Goal: Information Seeking & Learning: Learn about a topic

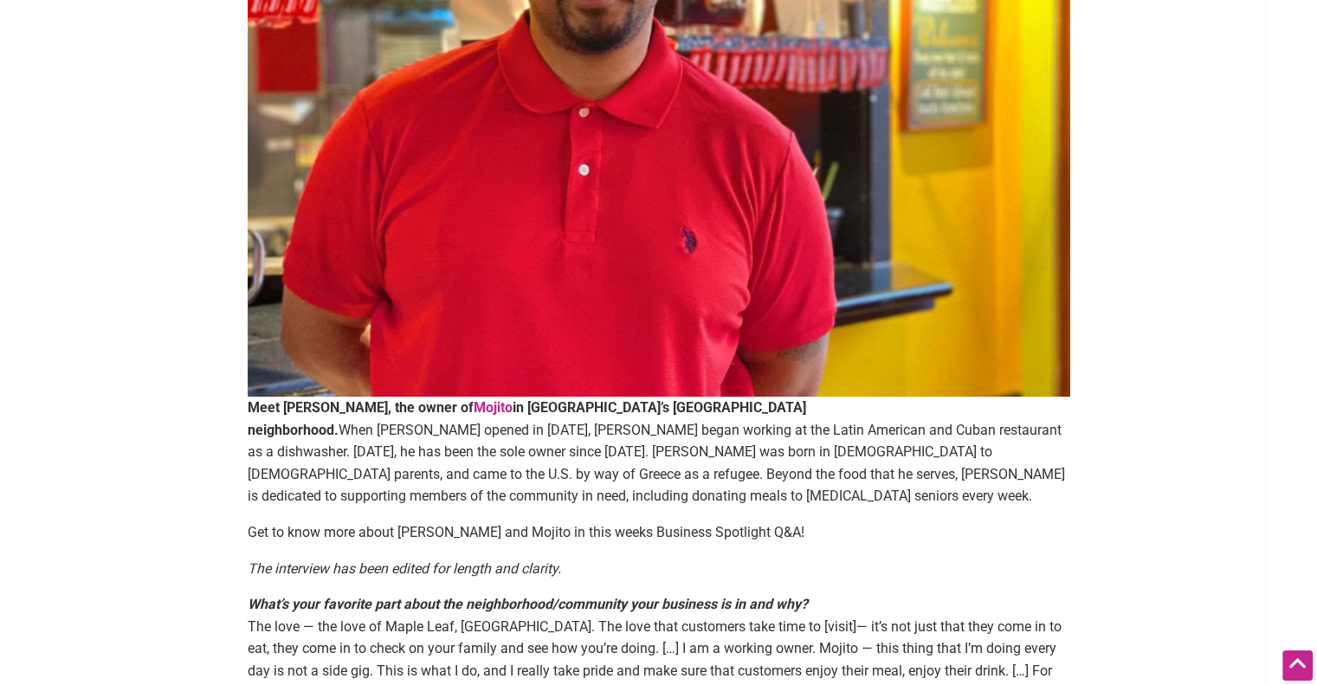
scroll to position [433, 0]
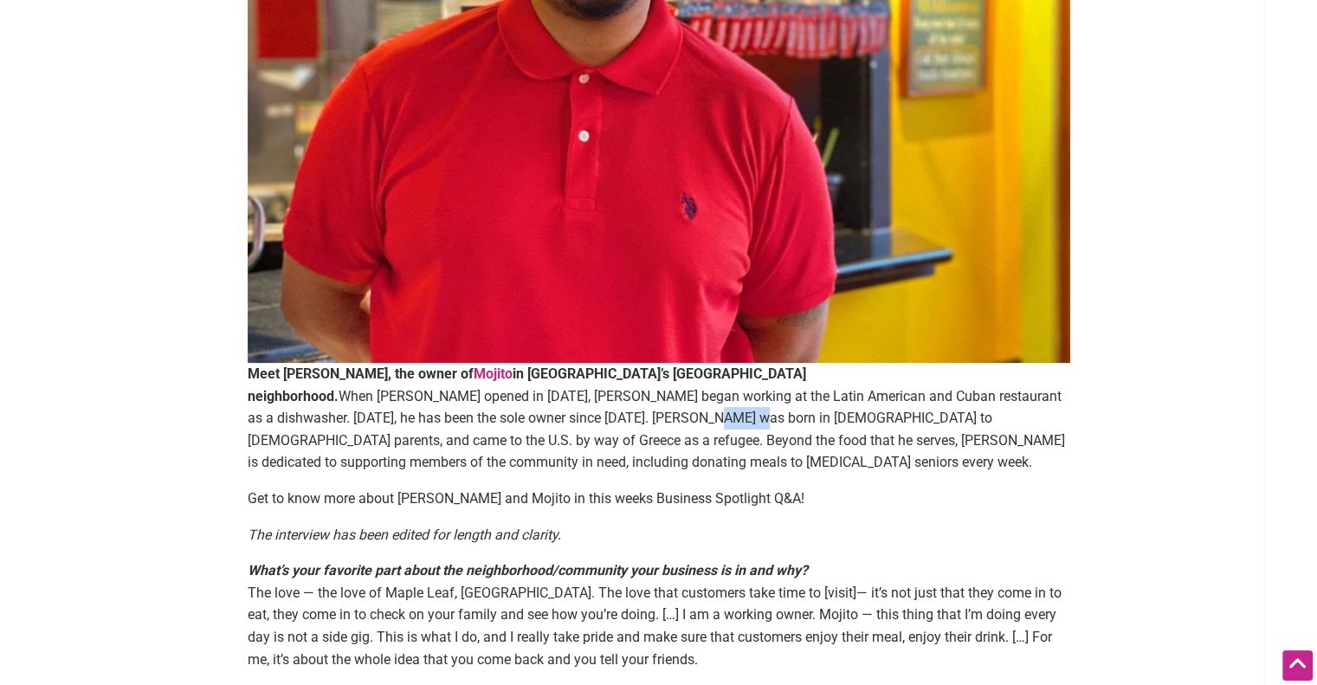
drag, startPoint x: 270, startPoint y: 423, endPoint x: 298, endPoint y: 423, distance: 27.7
click at [298, 423] on p "Meet Luam Wersom, the owner of Mojito in Seattle’s Maple Leaf neighborhood. Whe…" at bounding box center [659, 418] width 822 height 111
click at [399, 418] on p "Meet Luam Wersom, the owner of Mojito in Seattle’s Maple Leaf neighborhood. Whe…" at bounding box center [659, 418] width 822 height 111
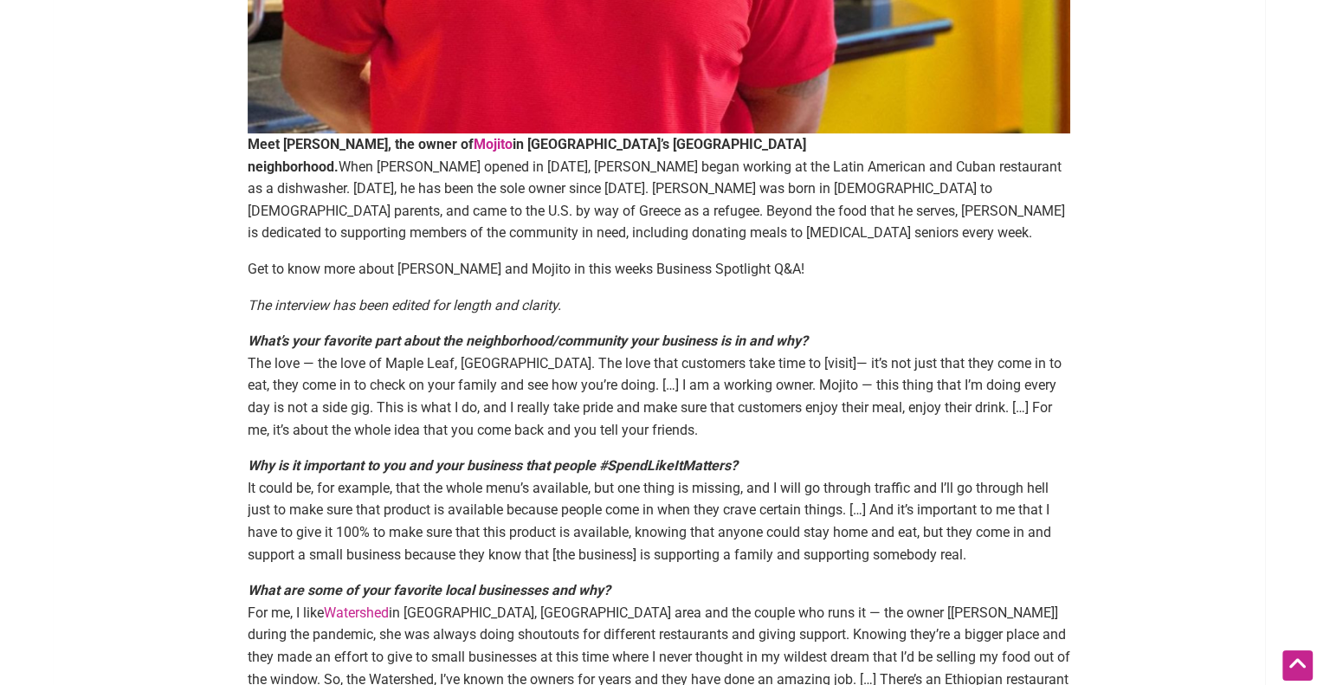
scroll to position [693, 0]
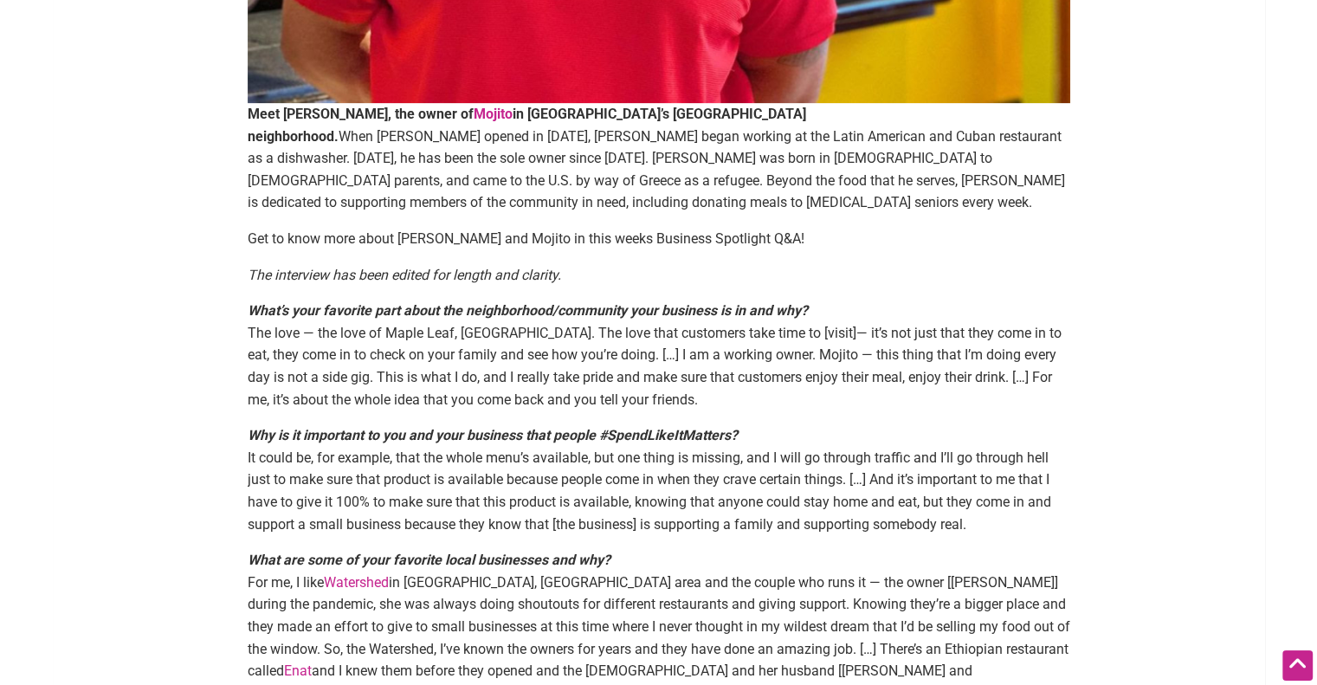
drag, startPoint x: 449, startPoint y: 325, endPoint x: 461, endPoint y: 325, distance: 11.3
drag, startPoint x: 461, startPoint y: 325, endPoint x: 816, endPoint y: 383, distance: 360.5
click at [815, 383] on p "What’s your favorite part about the neighborhood/community your business is in …" at bounding box center [659, 355] width 822 height 111
drag, startPoint x: 784, startPoint y: 333, endPoint x: 805, endPoint y: 382, distance: 53.1
click at [805, 382] on p "What’s your favorite part about the neighborhood/community your business is in …" at bounding box center [659, 355] width 822 height 111
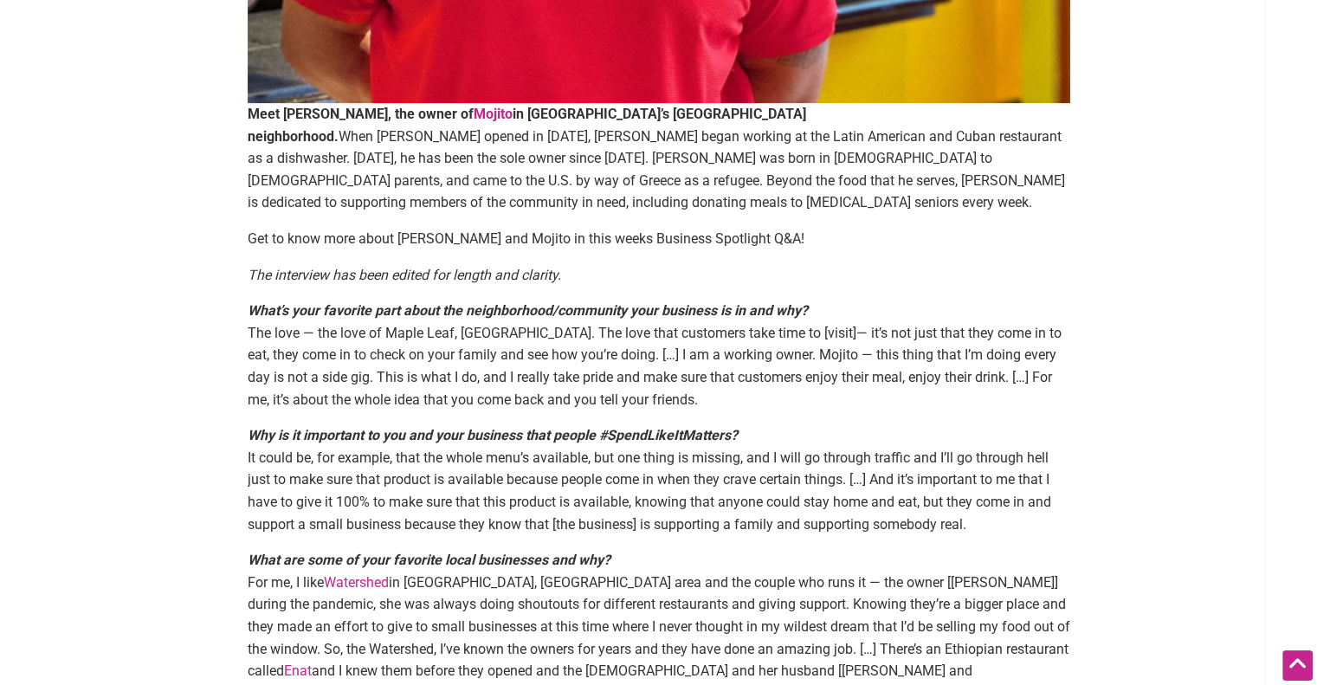
drag, startPoint x: 1040, startPoint y: 365, endPoint x: 956, endPoint y: 410, distance: 95.3
click at [956, 424] on p "Why is it important to you and your business that people #SpendLikeItMatters? I…" at bounding box center [659, 479] width 822 height 111
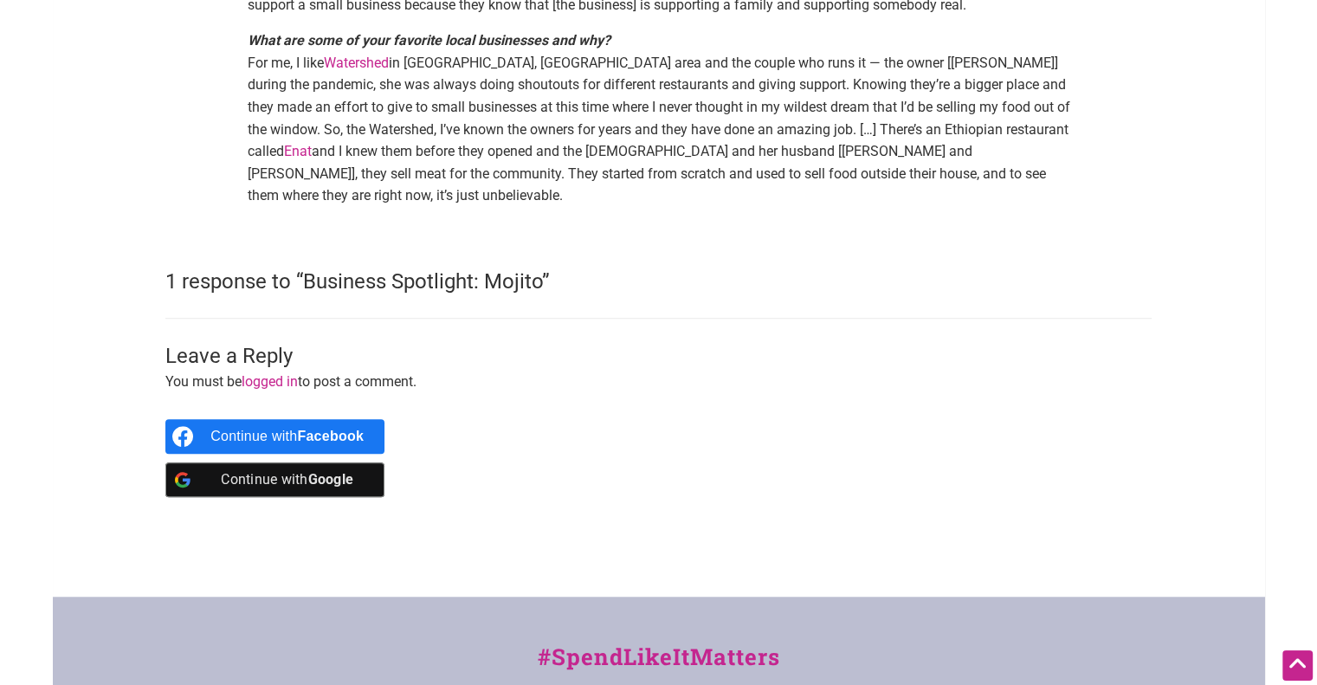
scroll to position [952, 0]
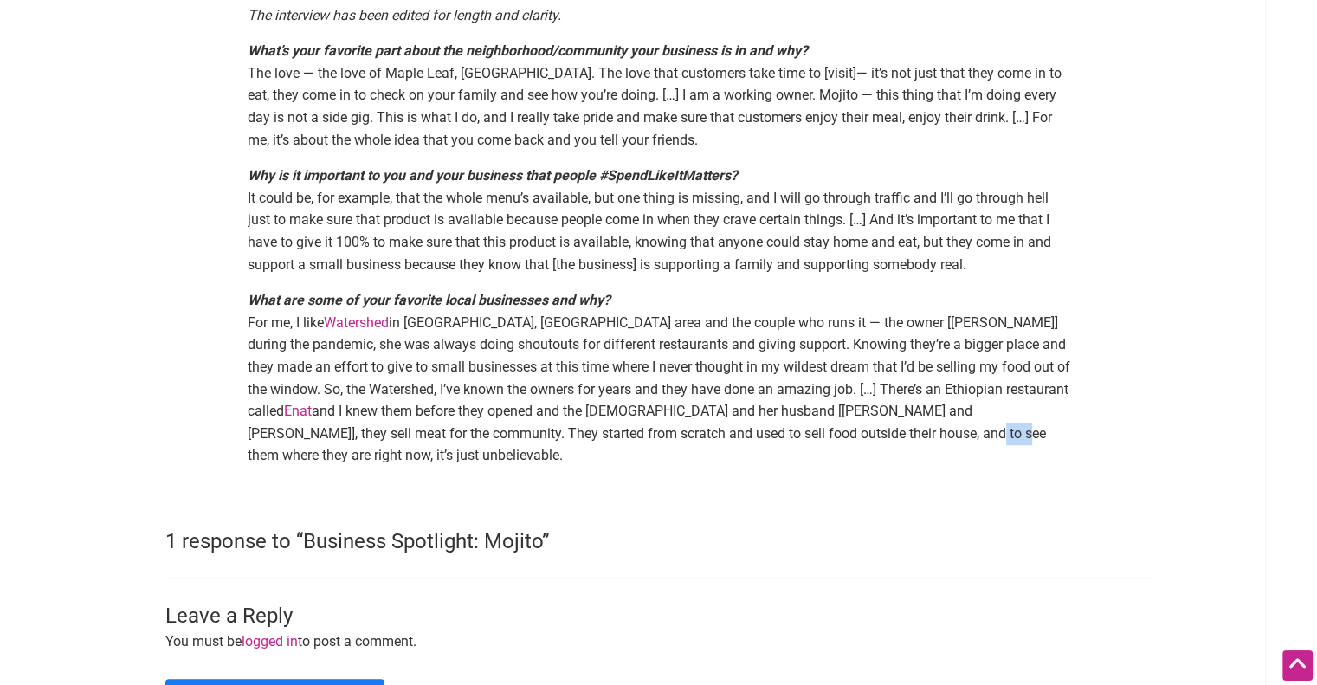
drag, startPoint x: 915, startPoint y: 417, endPoint x: 935, endPoint y: 418, distance: 19.9
click at [925, 417] on p "What are some of your favorite local businesses and why? For me, I like Watersh…" at bounding box center [659, 377] width 822 height 177
click at [1007, 432] on p "What are some of your favorite local businesses and why? For me, I like Watersh…" at bounding box center [659, 377] width 822 height 177
click at [312, 403] on link "Enat" at bounding box center [298, 411] width 28 height 16
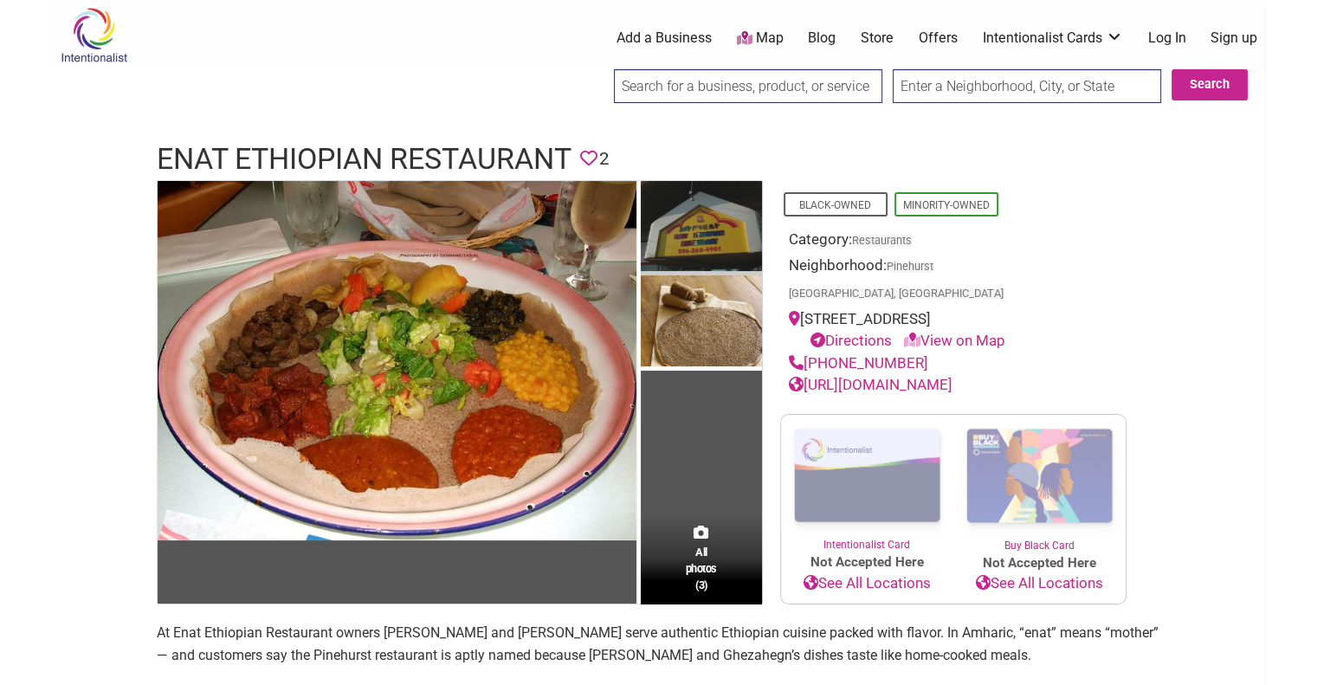
click at [706, 241] on img at bounding box center [701, 228] width 121 height 95
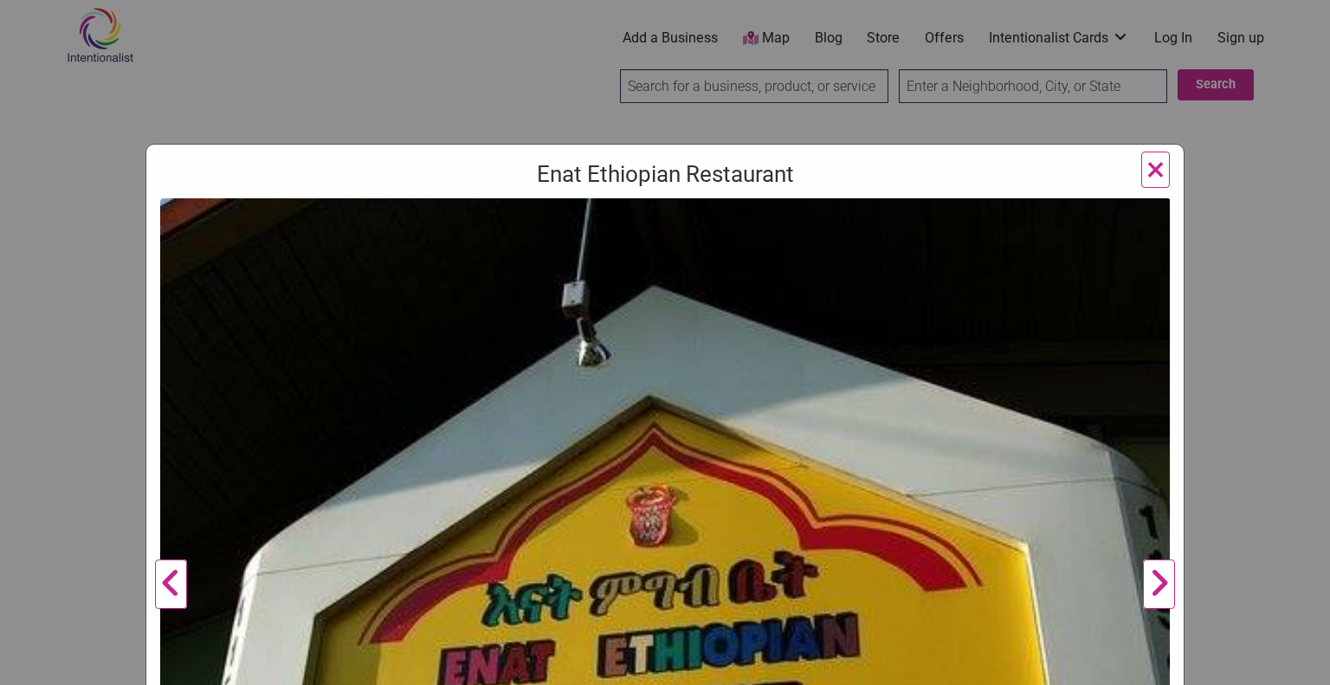
drag, startPoint x: 706, startPoint y: 241, endPoint x: 1236, endPoint y: 341, distance: 539.3
click at [1236, 341] on div "Enat Ethiopian Restaurant Previous Next 1 2 3 ×" at bounding box center [665, 342] width 1330 height 685
